Goal: Transaction & Acquisition: Book appointment/travel/reservation

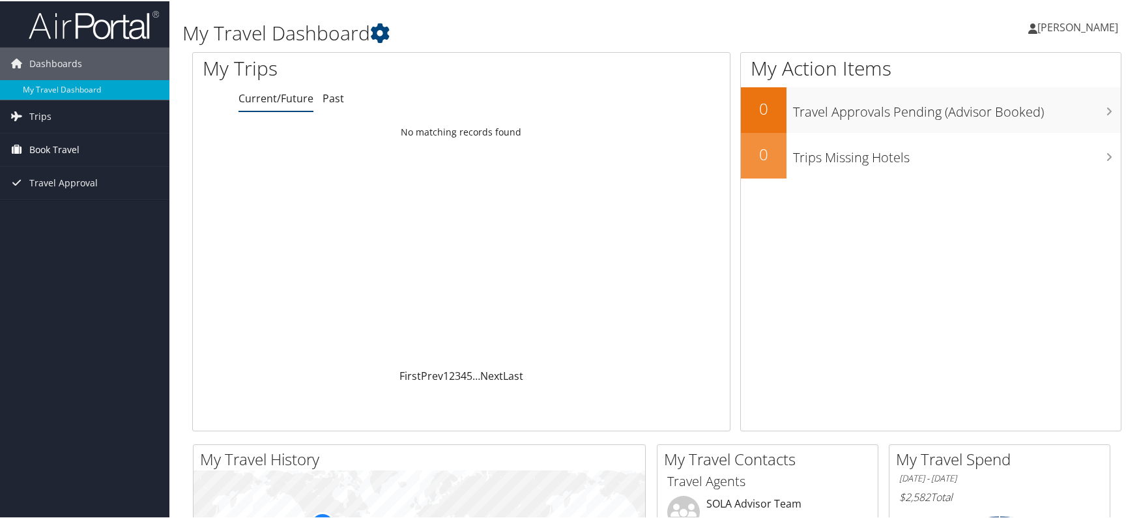
click at [65, 141] on span "Book Travel" at bounding box center [54, 148] width 50 height 33
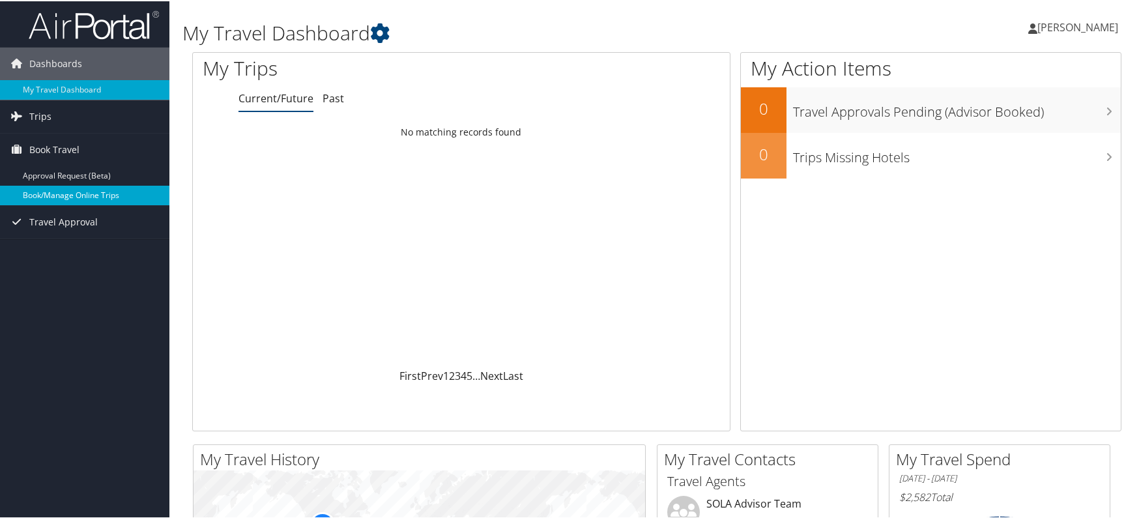
click at [60, 188] on link "Book/Manage Online Trips" at bounding box center [84, 194] width 169 height 20
